Goal: Task Accomplishment & Management: Use online tool/utility

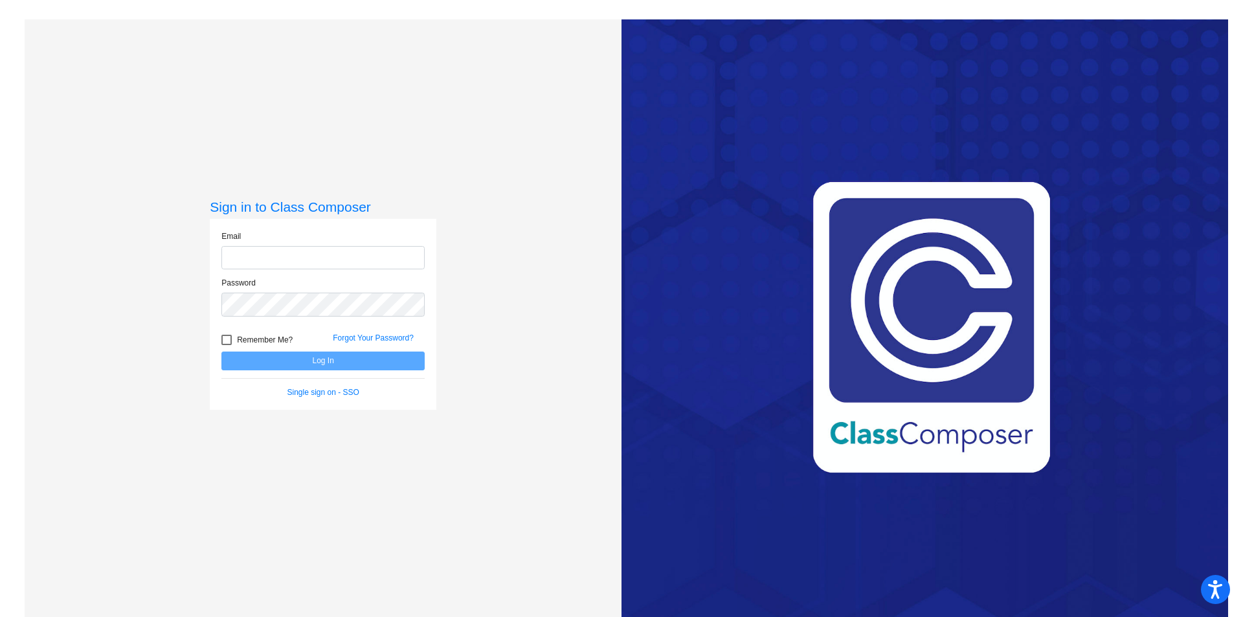
type input "[EMAIL_ADDRESS][PERSON_NAME][DOMAIN_NAME]"
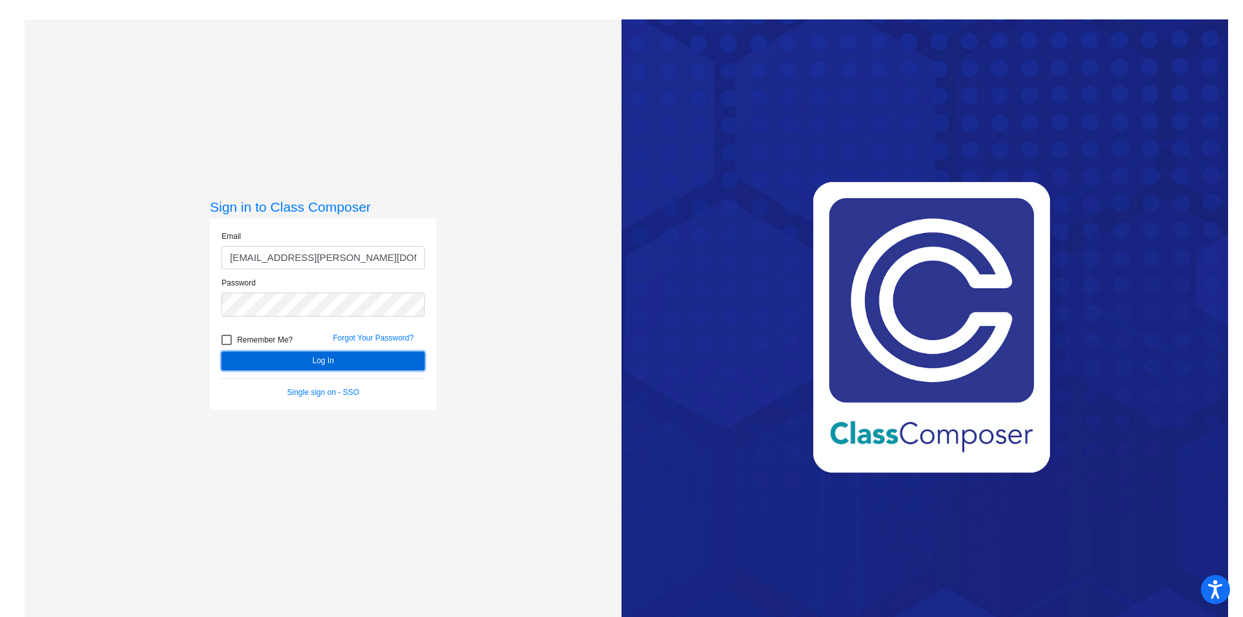
click at [306, 359] on button "Log In" at bounding box center [322, 361] width 203 height 19
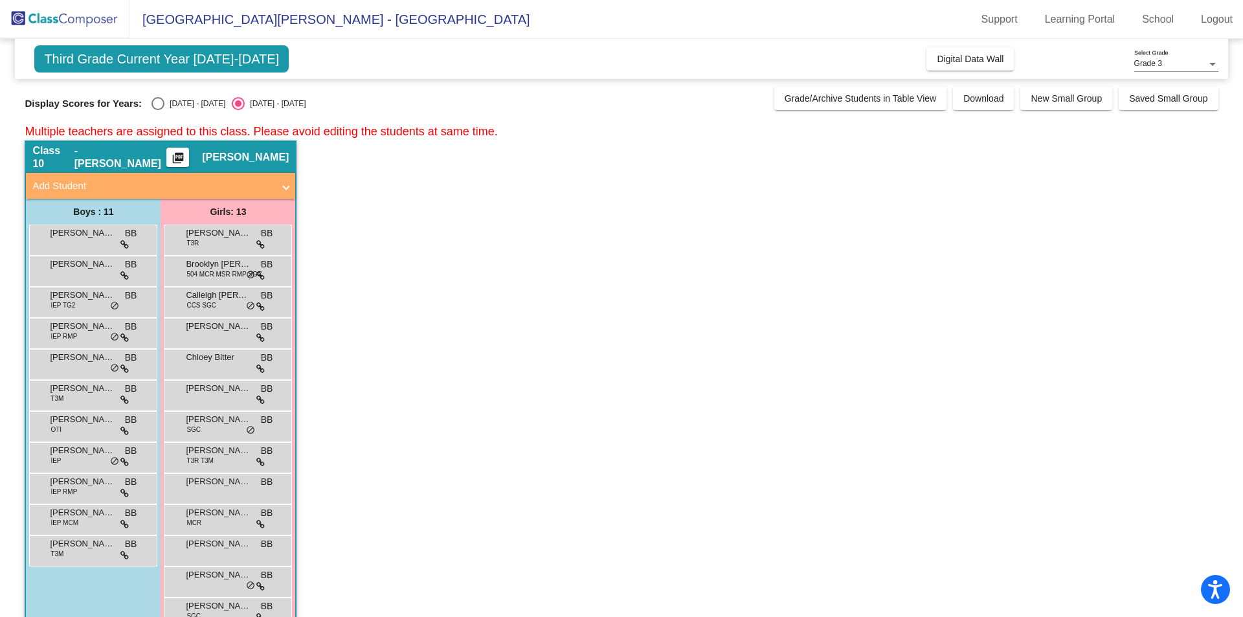
click at [159, 104] on div "Select an option" at bounding box center [158, 103] width 13 height 13
click at [158, 110] on input "2024 - 2025" at bounding box center [157, 110] width 1 height 1
radio input "true"
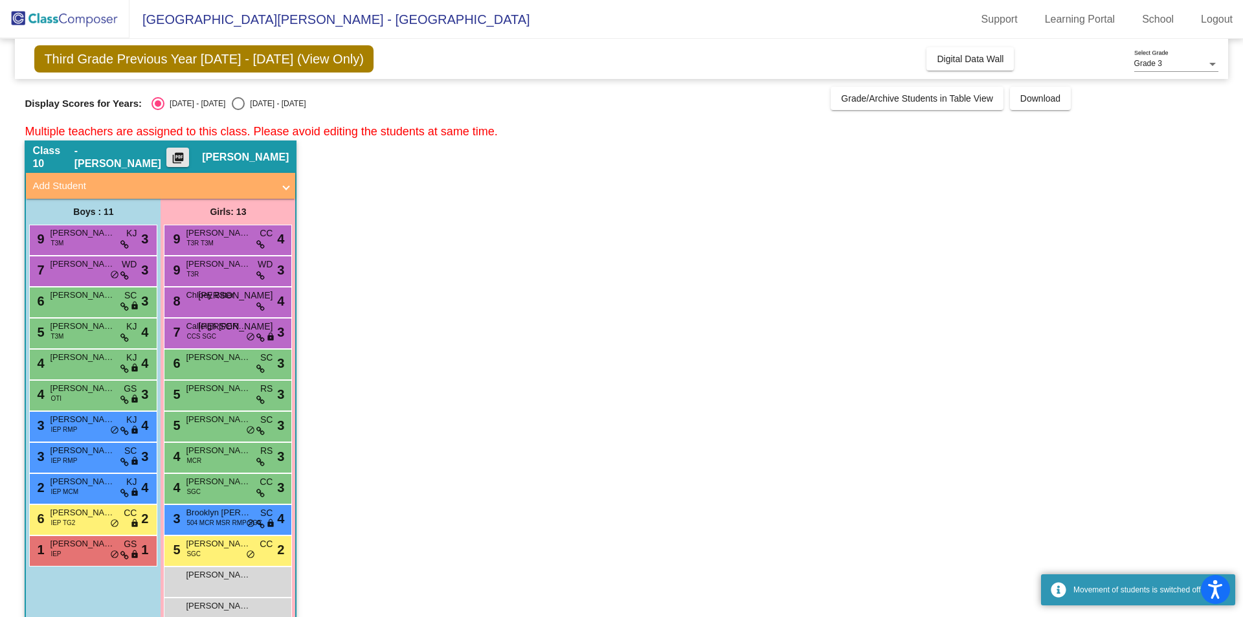
click at [186, 158] on mat-icon "picture_as_pdf" at bounding box center [178, 161] width 16 height 18
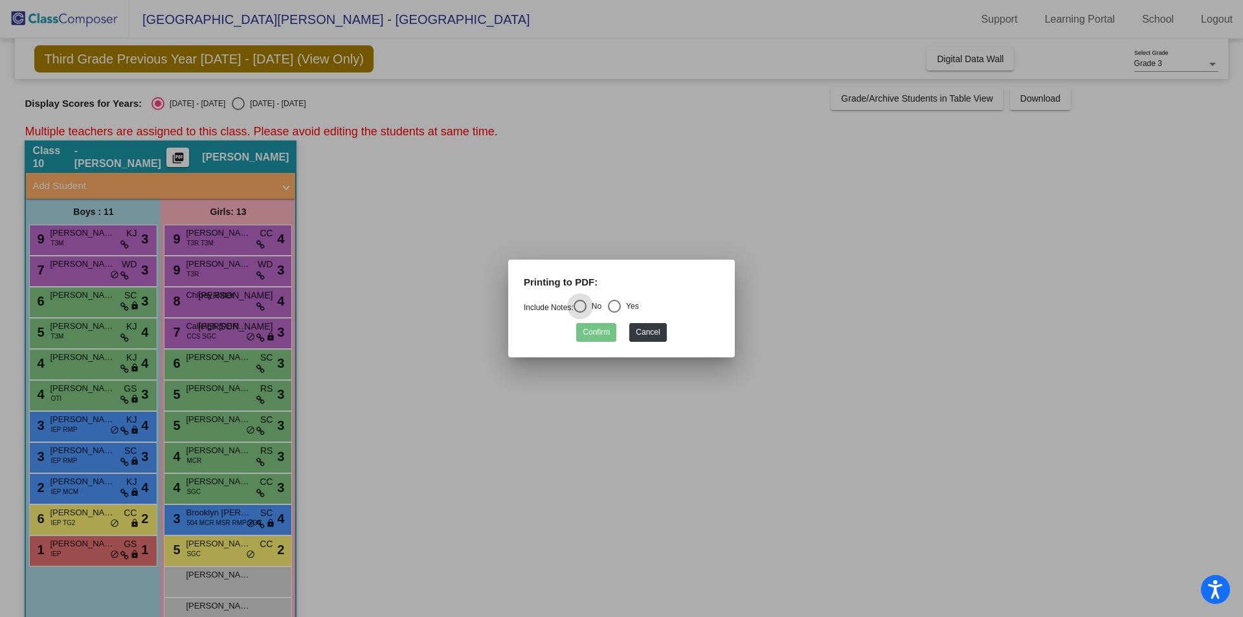
click at [620, 304] on div "Select an option" at bounding box center [614, 306] width 13 height 13
click at [615, 313] on input "Yes" at bounding box center [614, 313] width 1 height 1
radio input "true"
click at [588, 328] on button "Confirm" at bounding box center [596, 332] width 40 height 19
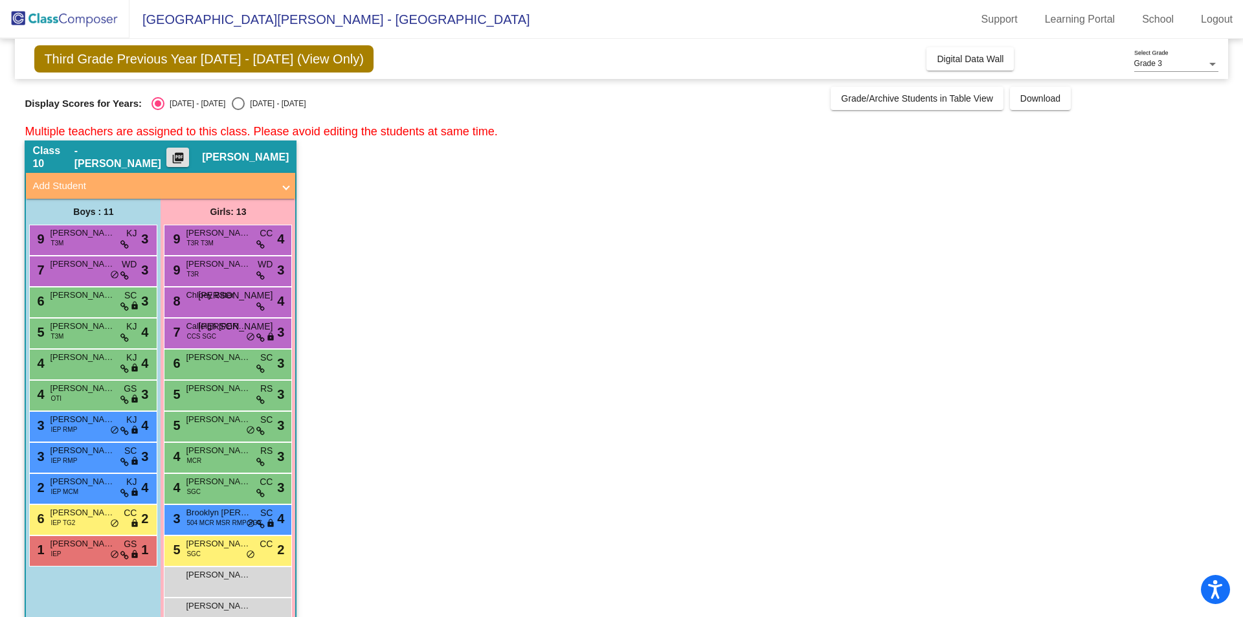
click at [186, 155] on mat-icon "picture_as_pdf" at bounding box center [178, 161] width 16 height 18
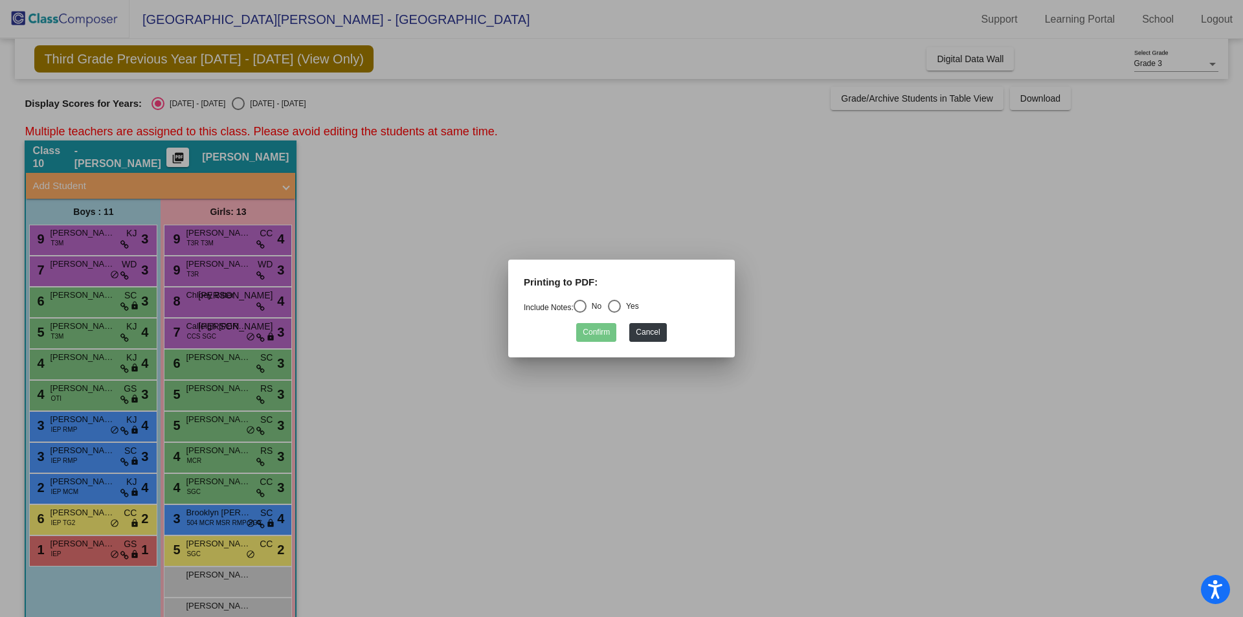
click at [587, 300] on div "Select an option" at bounding box center [580, 306] width 13 height 13
click at [580, 313] on input "No" at bounding box center [580, 313] width 1 height 1
radio input "true"
click at [594, 334] on button "Confirm" at bounding box center [596, 332] width 40 height 19
